Goal: Browse casually: Explore the website without a specific task or goal

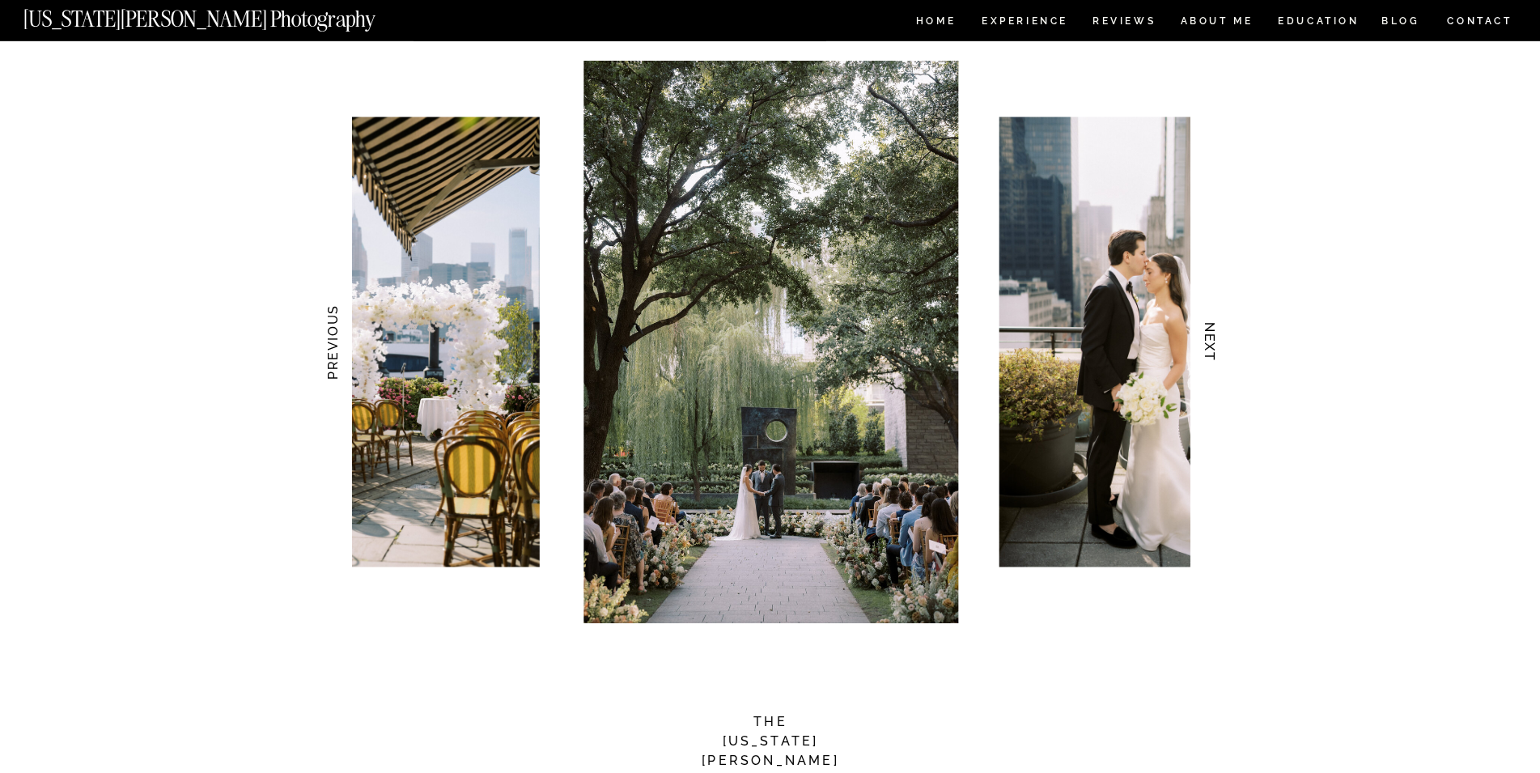
scroll to position [1486, 0]
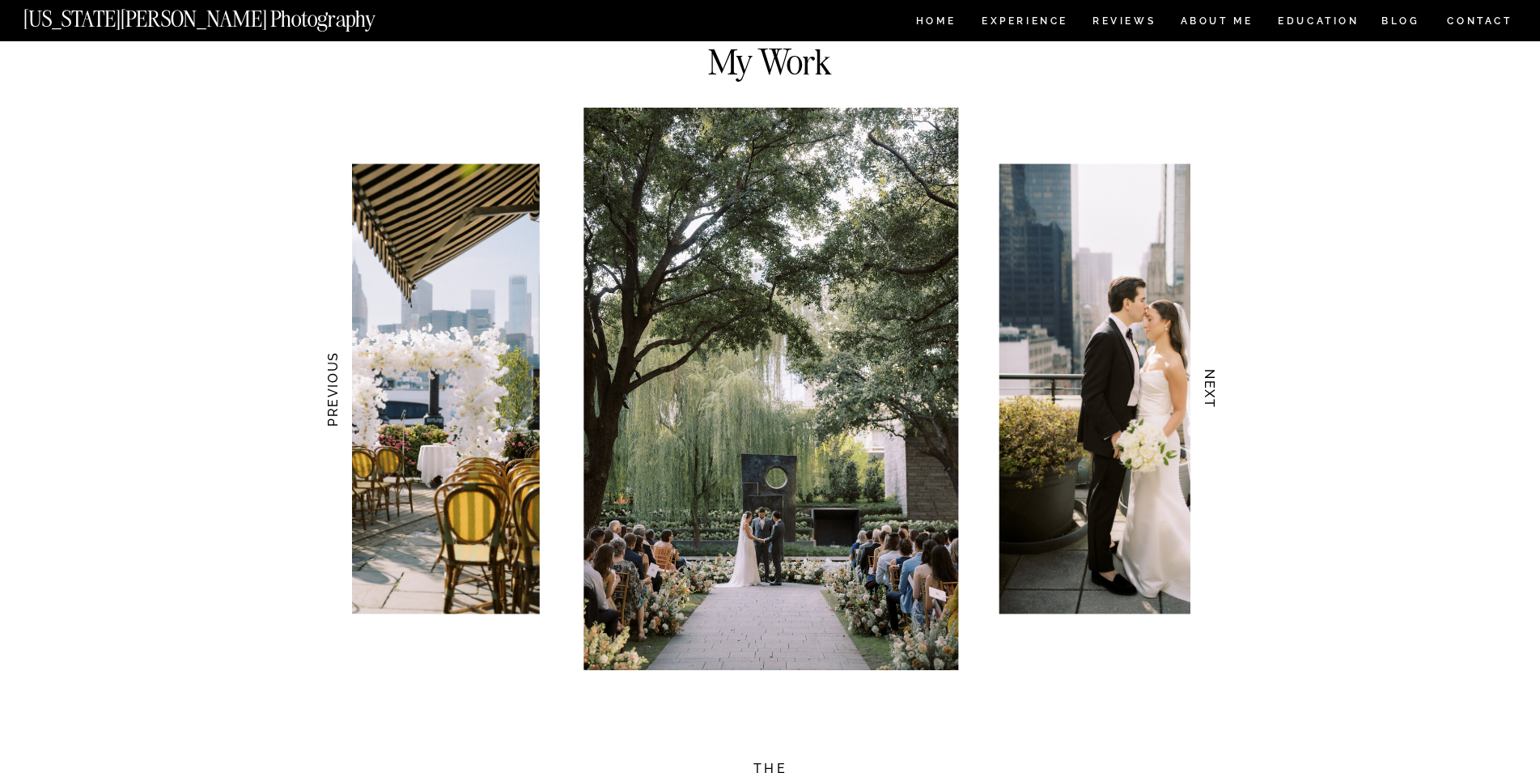
click at [1204, 388] on h3 "NEXT" at bounding box center [1209, 389] width 17 height 102
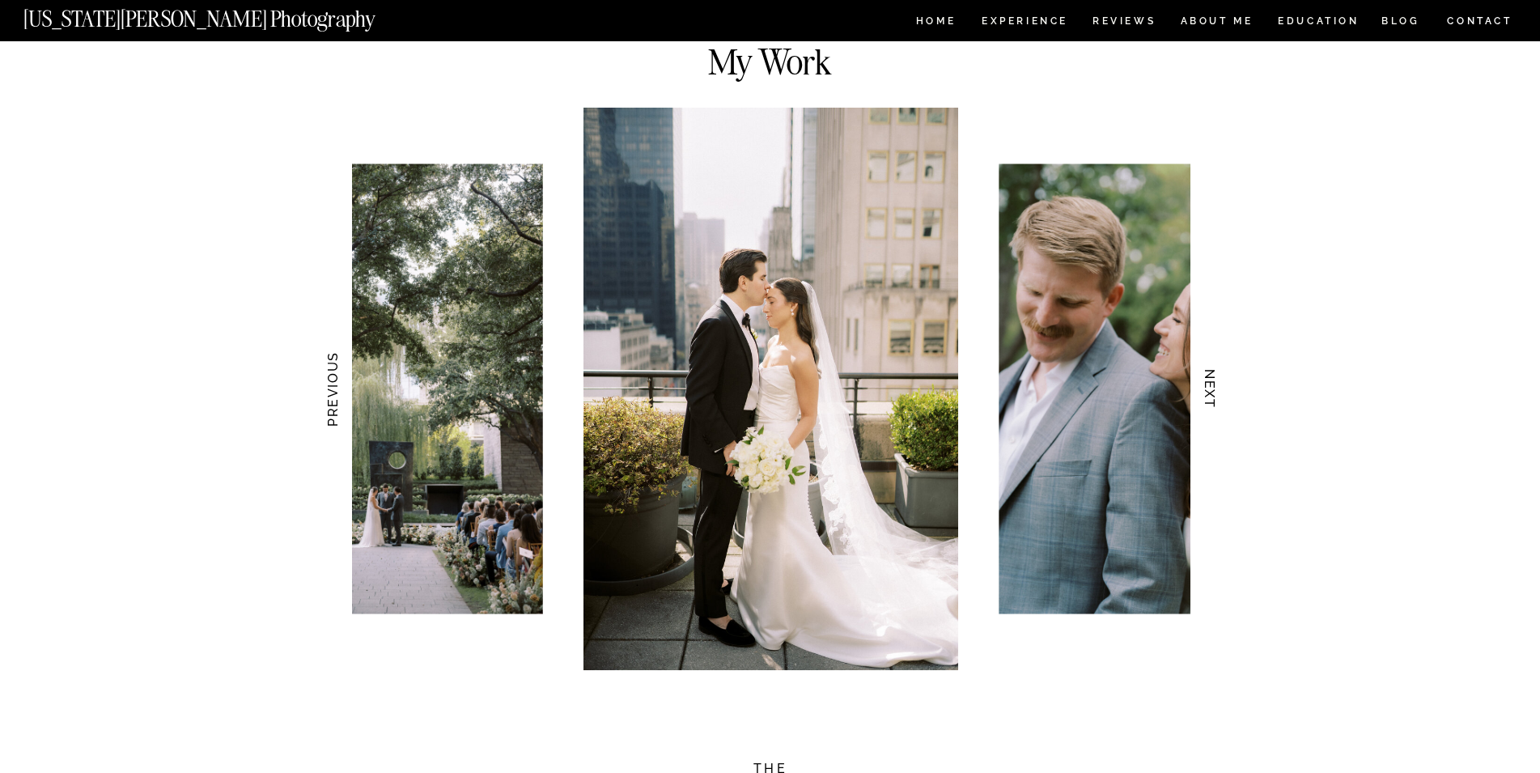
click at [1204, 388] on h3 "NEXT" at bounding box center [1209, 389] width 17 height 102
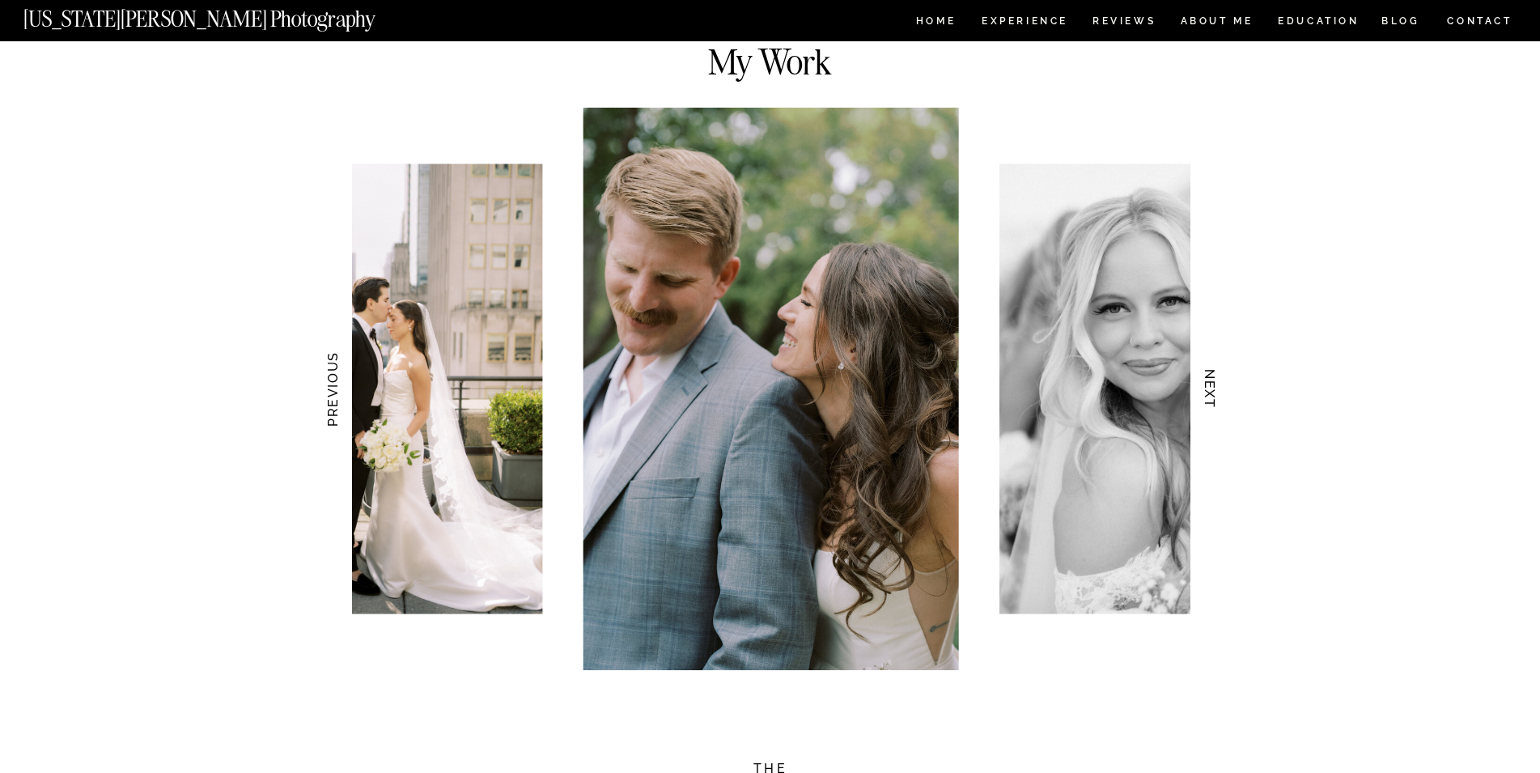
click at [1204, 388] on h3 "NEXT" at bounding box center [1209, 389] width 17 height 102
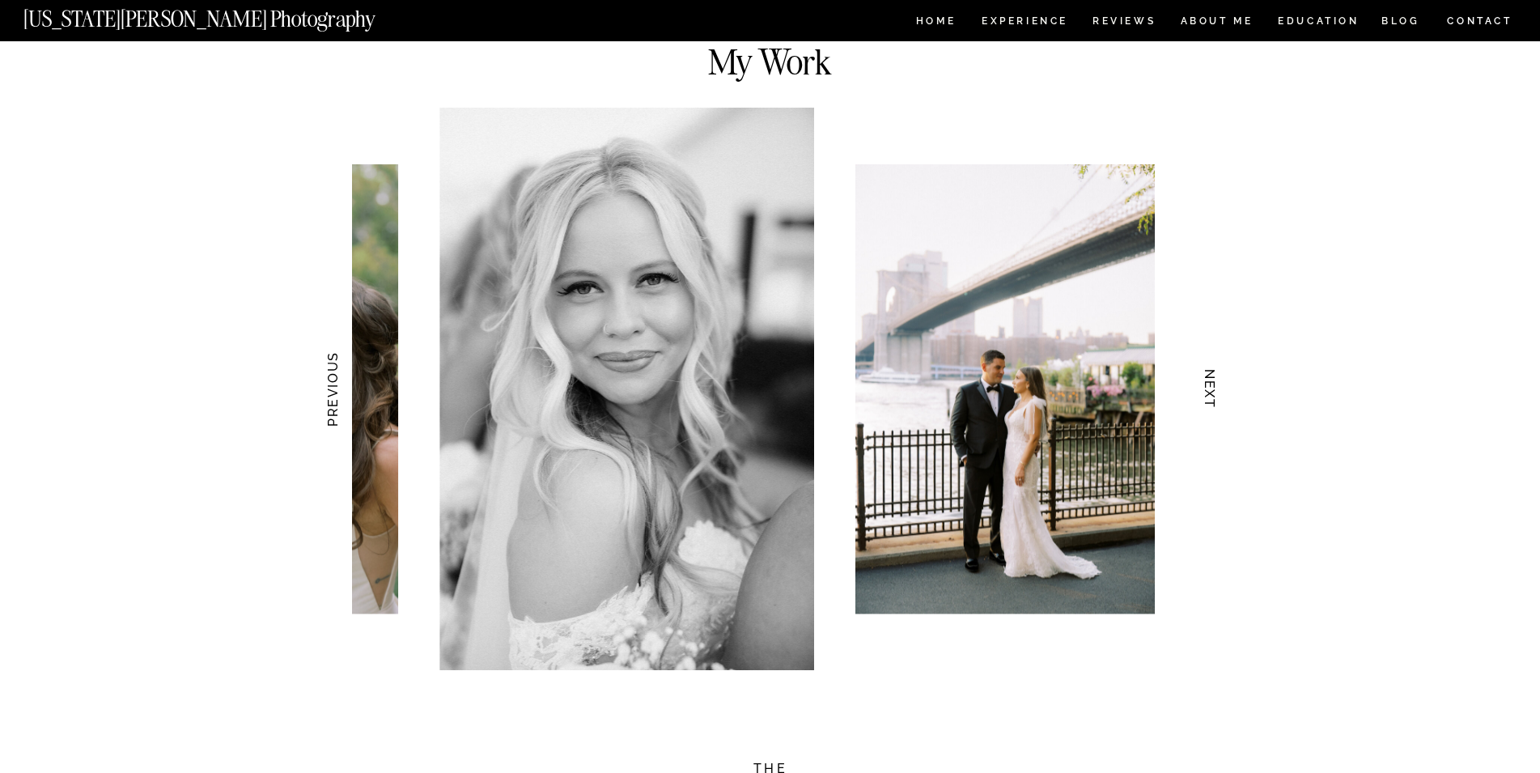
click at [959, 385] on img at bounding box center [1005, 389] width 300 height 450
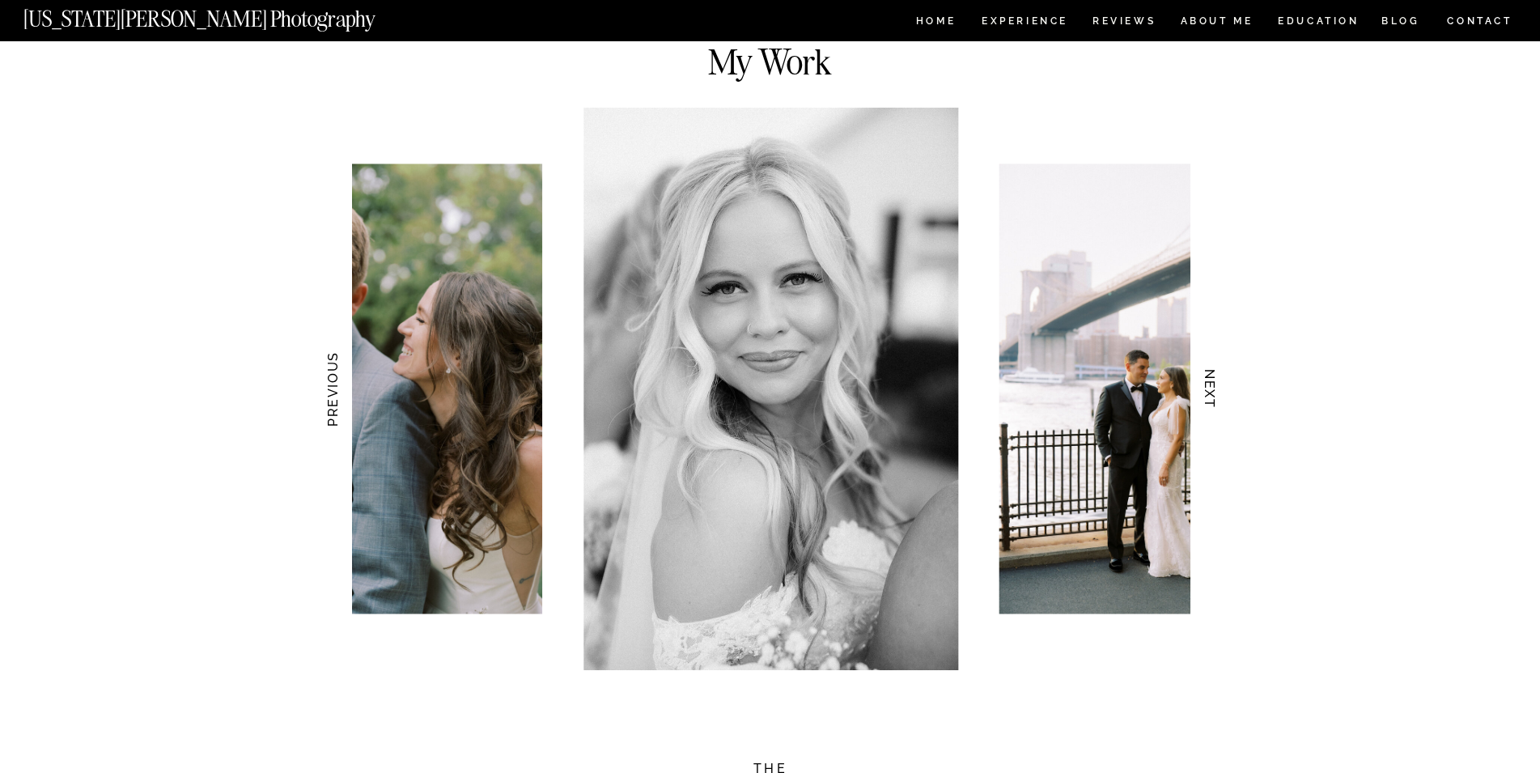
click at [1212, 383] on h3 "NEXT" at bounding box center [1209, 389] width 17 height 102
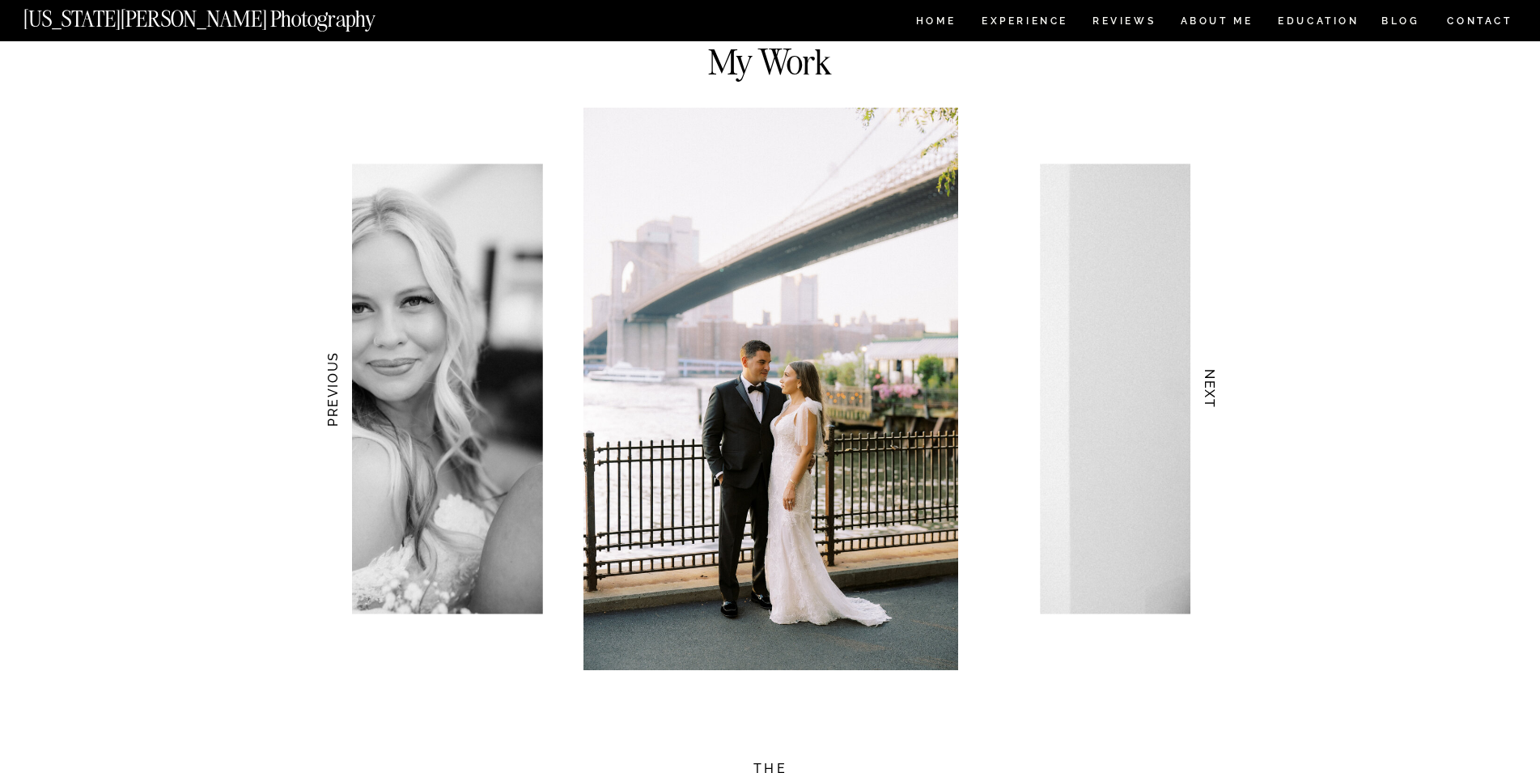
click at [1212, 383] on h3 "NEXT" at bounding box center [1209, 389] width 17 height 102
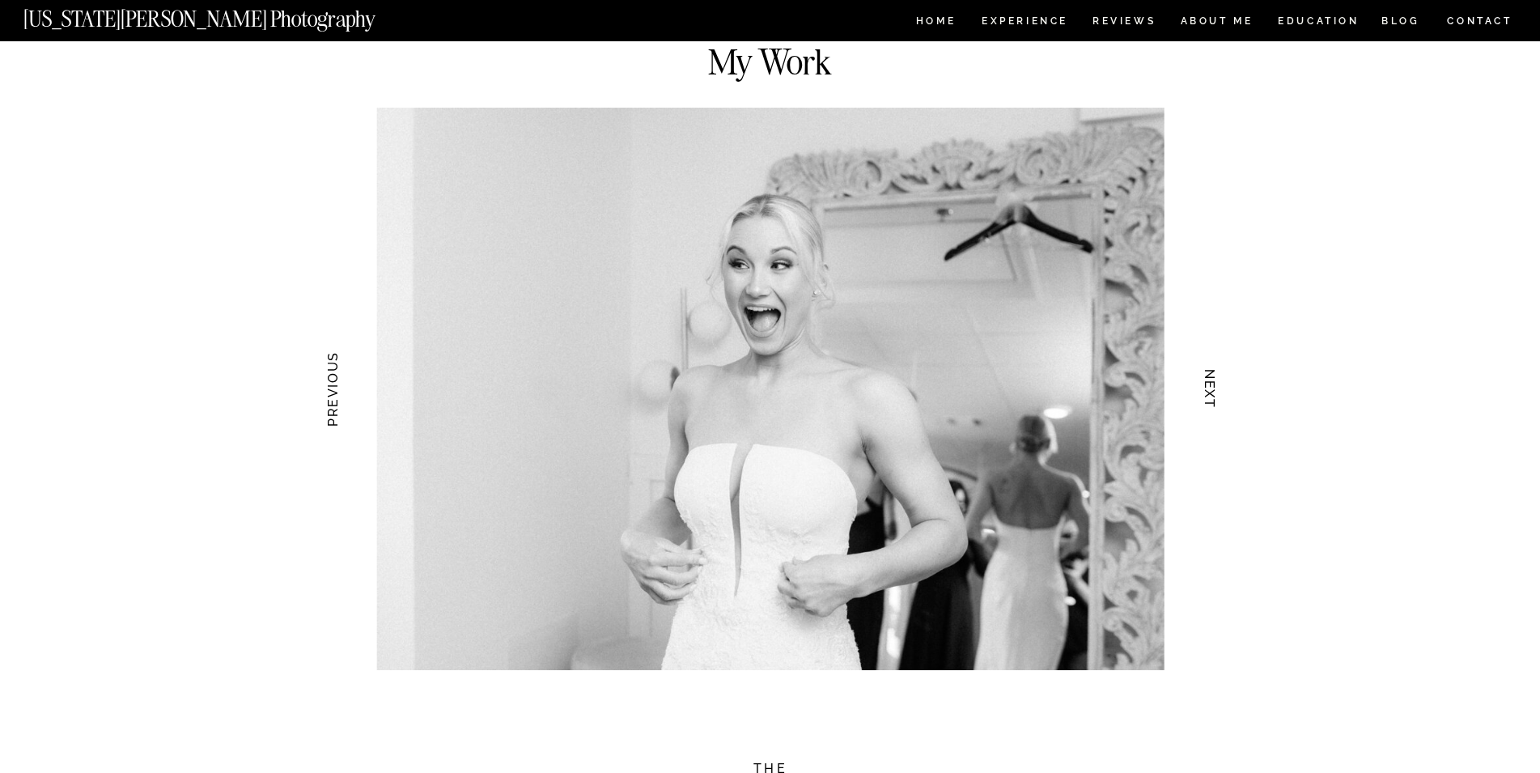
click at [1212, 383] on h3 "NEXT" at bounding box center [1209, 389] width 17 height 102
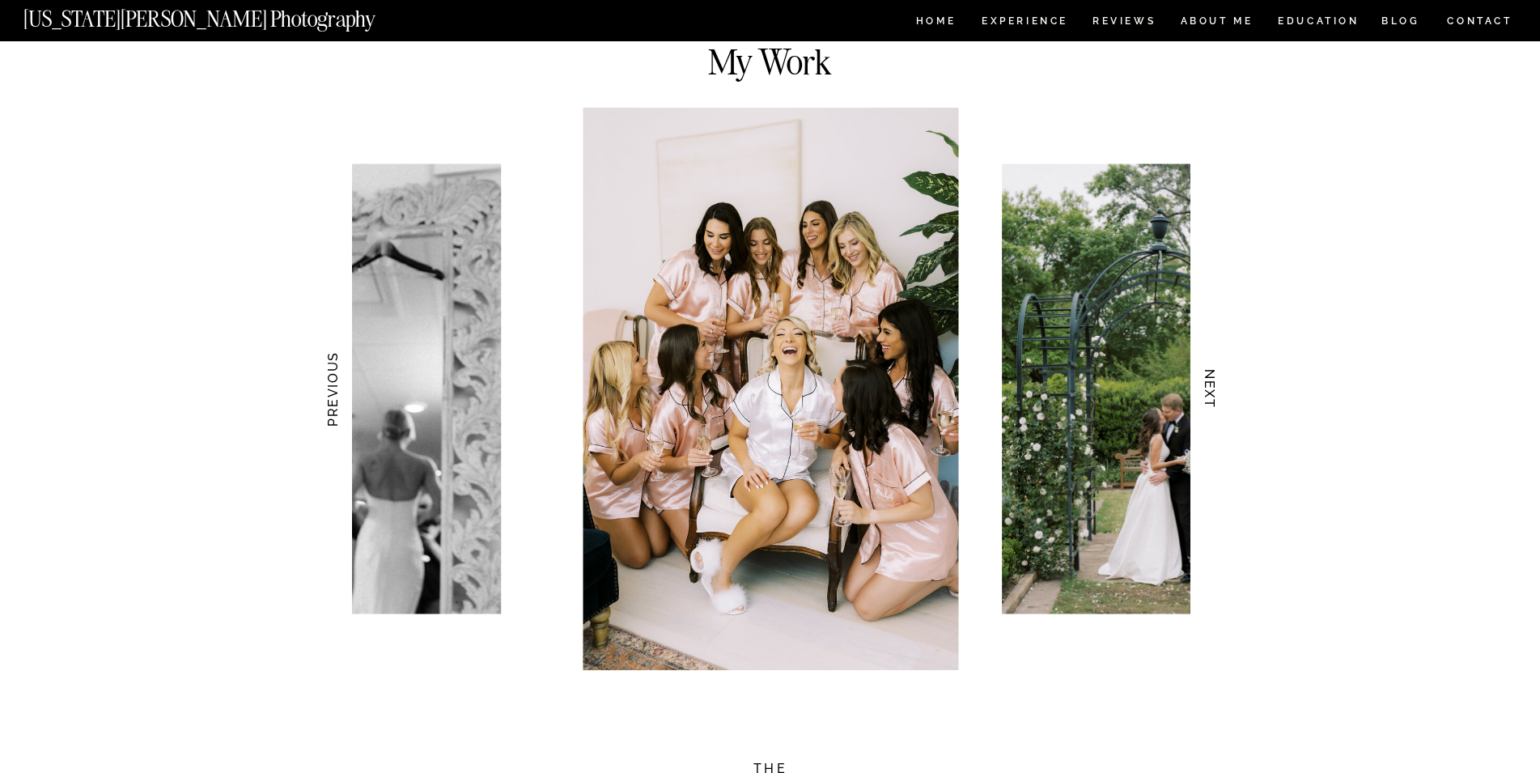
click at [1212, 383] on h3 "NEXT" at bounding box center [1209, 389] width 17 height 102
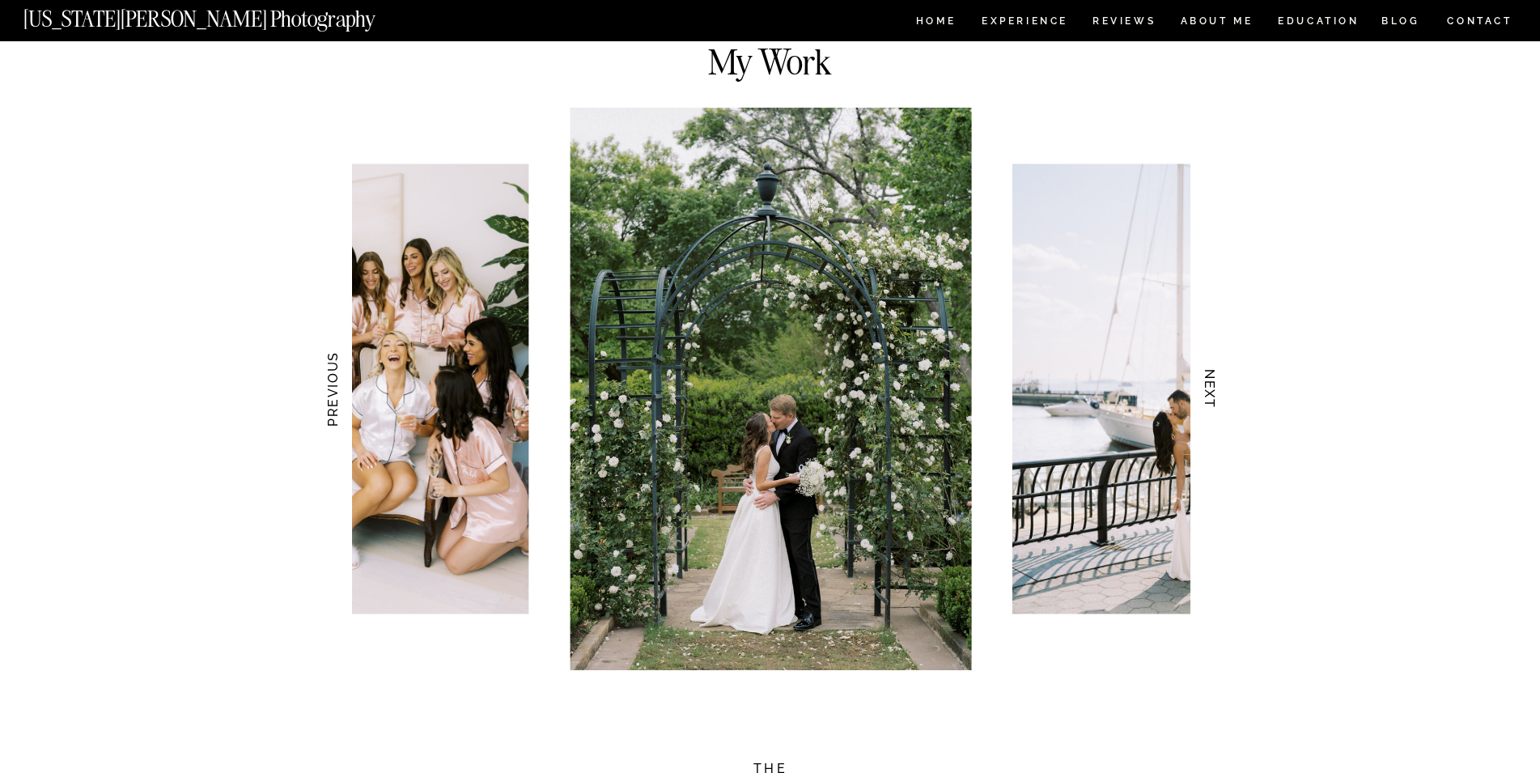
click at [1212, 383] on h3 "NEXT" at bounding box center [1209, 389] width 17 height 102
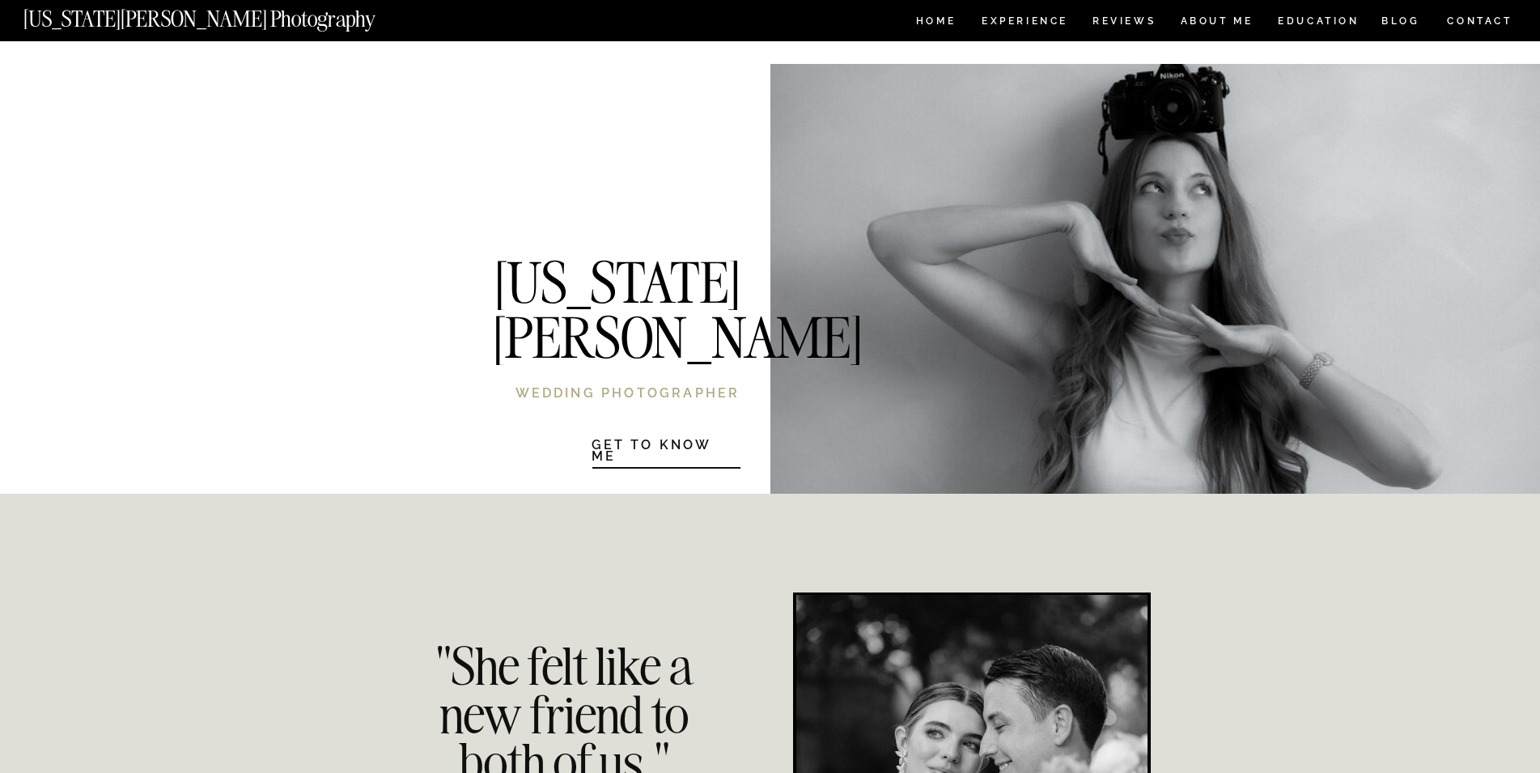
scroll to position [3549, 0]
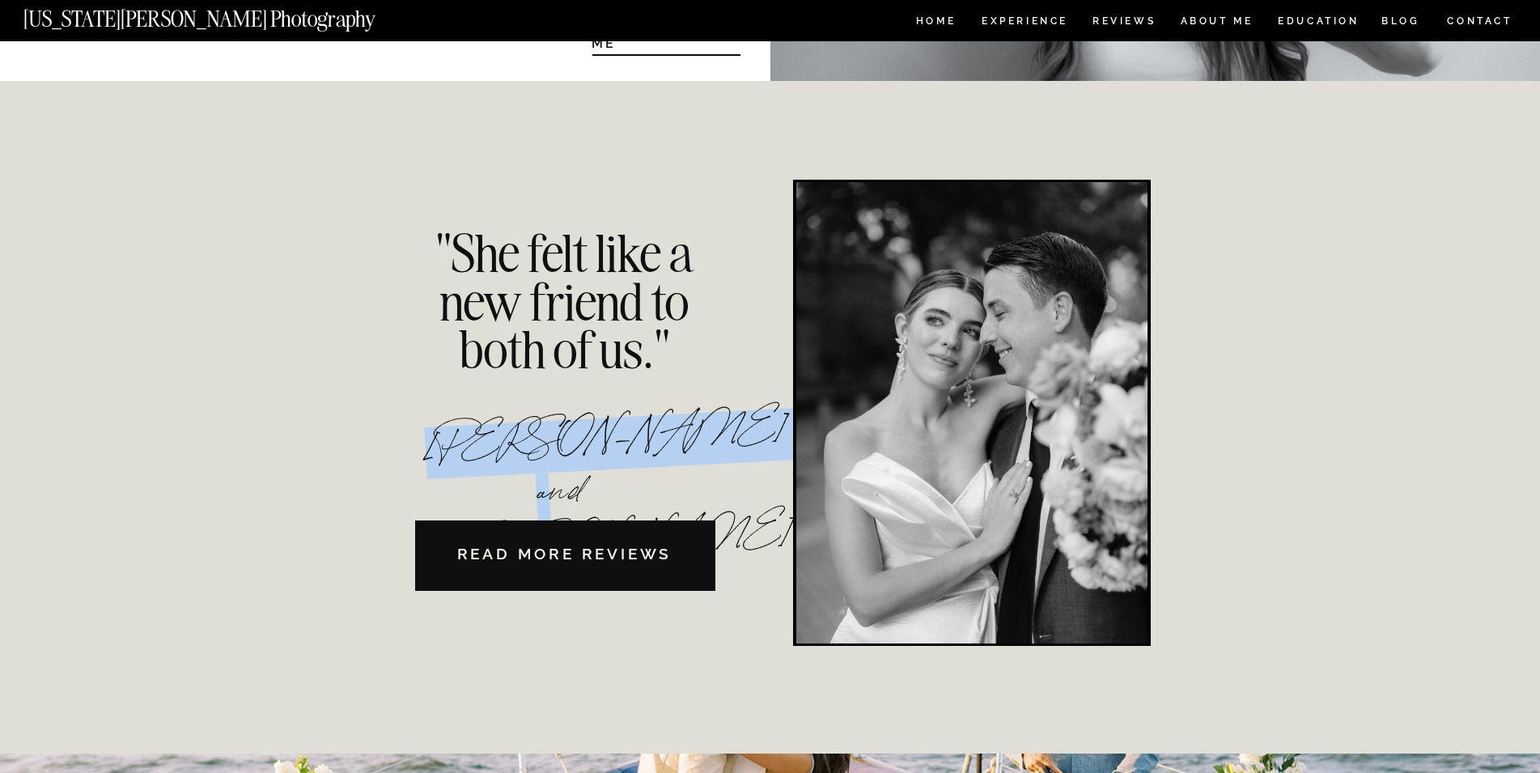
drag, startPoint x: 443, startPoint y: 448, endPoint x: 687, endPoint y: 444, distance: 244.4
click at [687, 444] on p "[PERSON_NAME] and [PERSON_NAME]" at bounding box center [564, 433] width 281 height 40
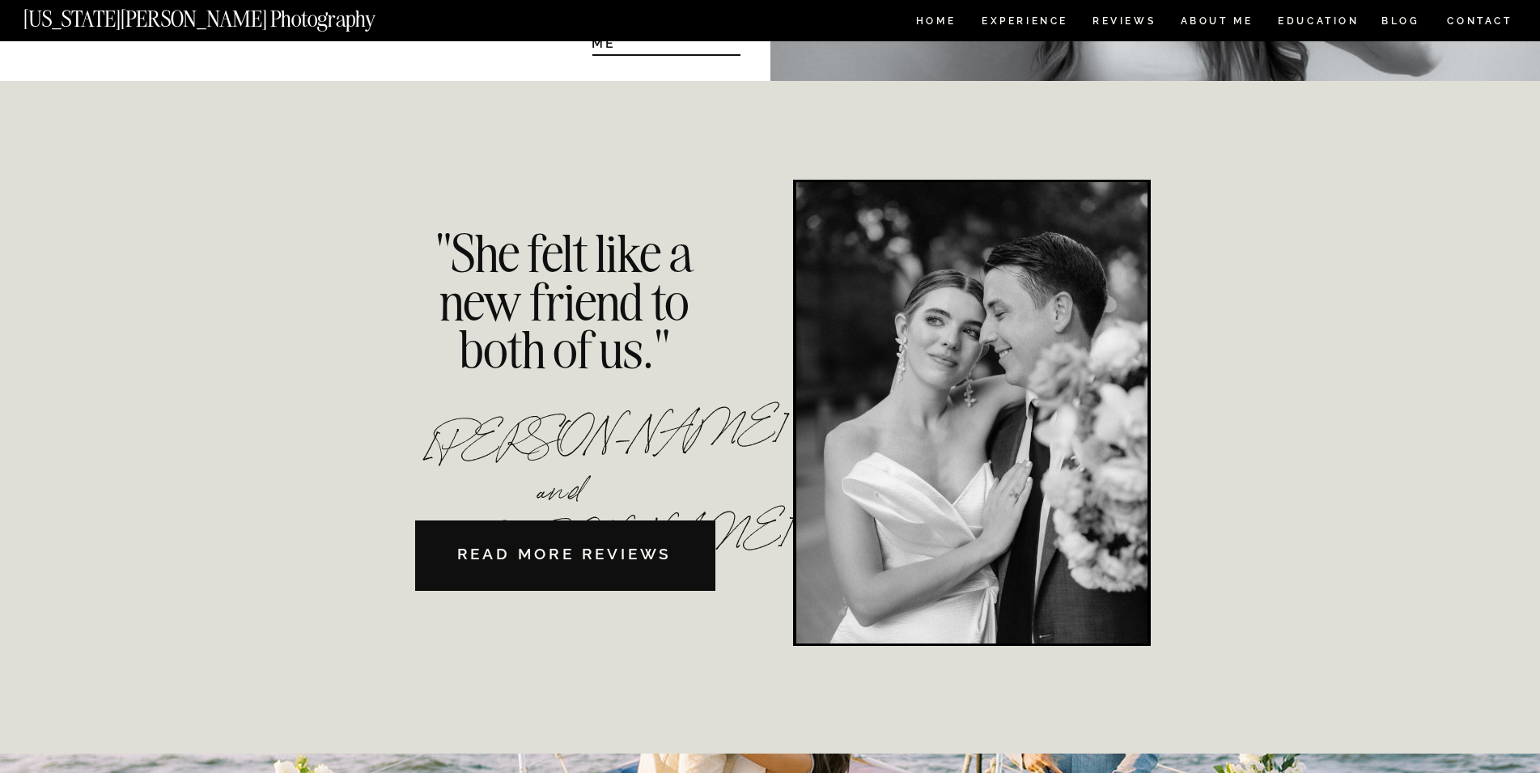
click at [249, 444] on div "HOME Experience EDUCATION REVIEWS ABOUT ME CONTACT BLOG Get in Touch CONTACT BL…" at bounding box center [770, 551] width 1540 height 8201
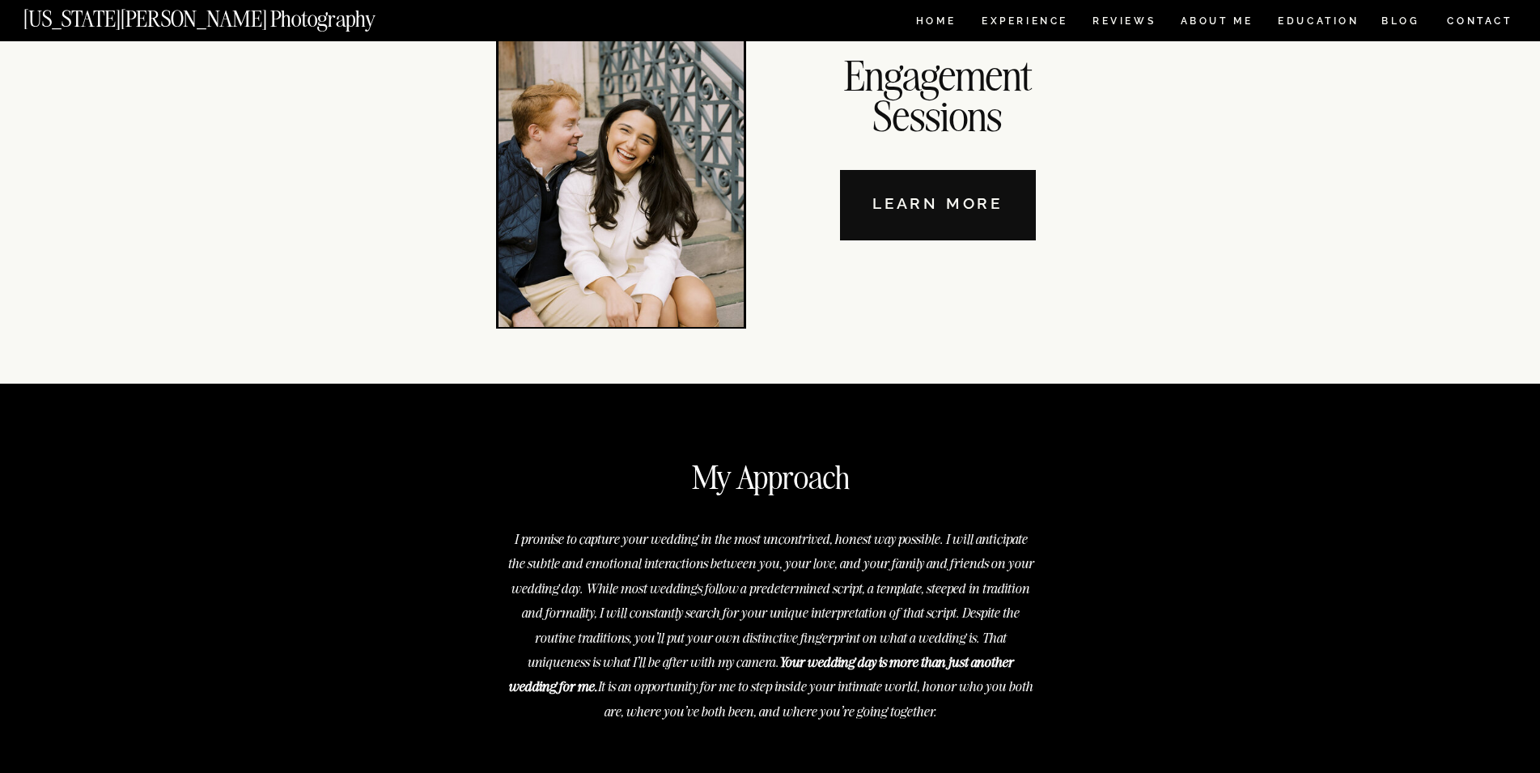
scroll to position [5626, 0]
